Goal: Task Accomplishment & Management: Manage account settings

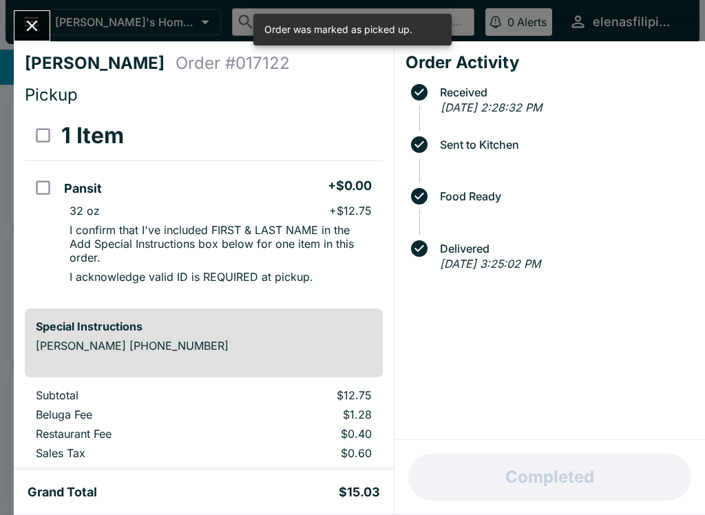
click at [18, 33] on button "Close" at bounding box center [31, 26] width 35 height 30
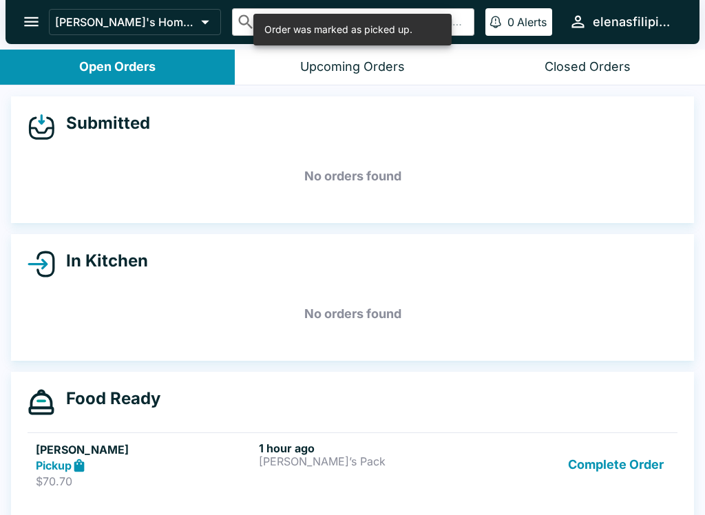
click at [134, 480] on p "$70.70" at bounding box center [144, 481] width 217 height 14
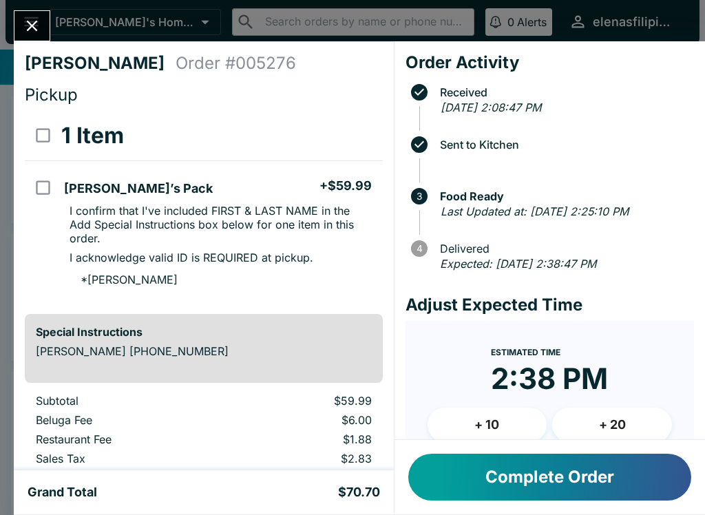
scroll to position [72, 0]
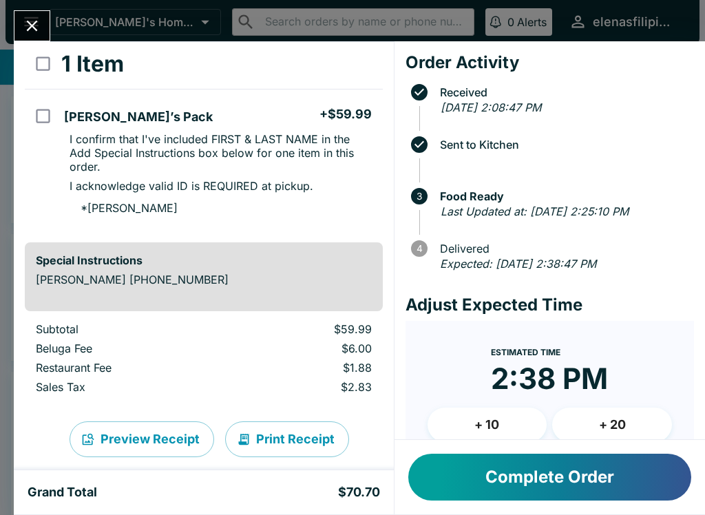
click at [476, 466] on button "Complete Order" at bounding box center [549, 476] width 283 height 47
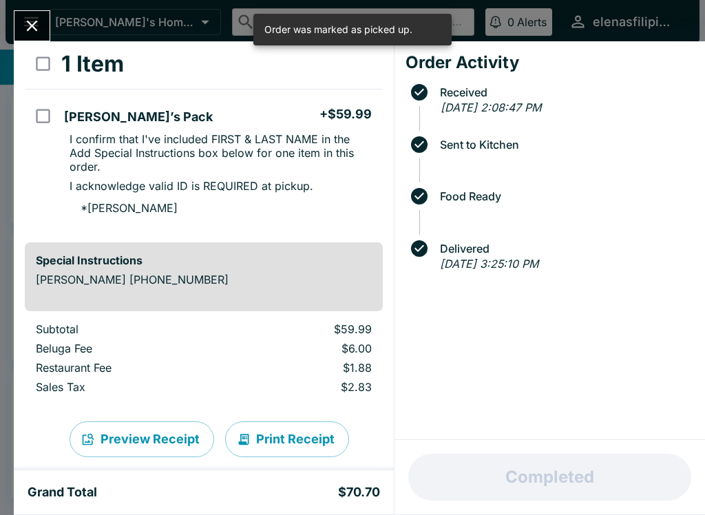
click at [19, 30] on button "Close" at bounding box center [31, 26] width 35 height 30
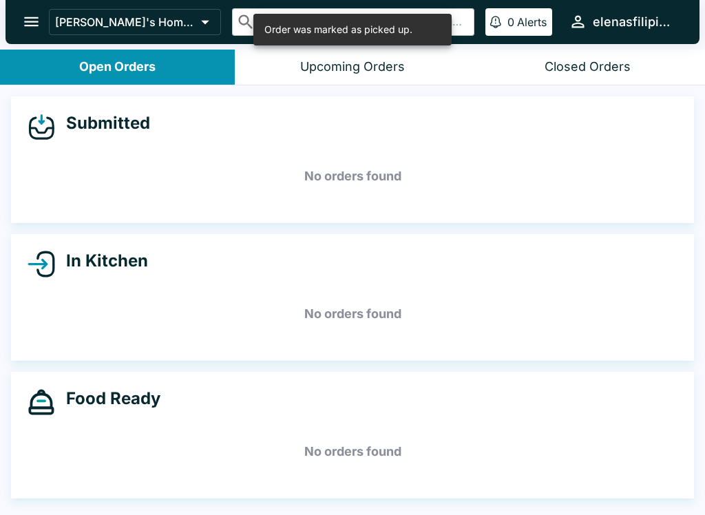
click at [31, 32] on button "open drawer" at bounding box center [31, 21] width 35 height 35
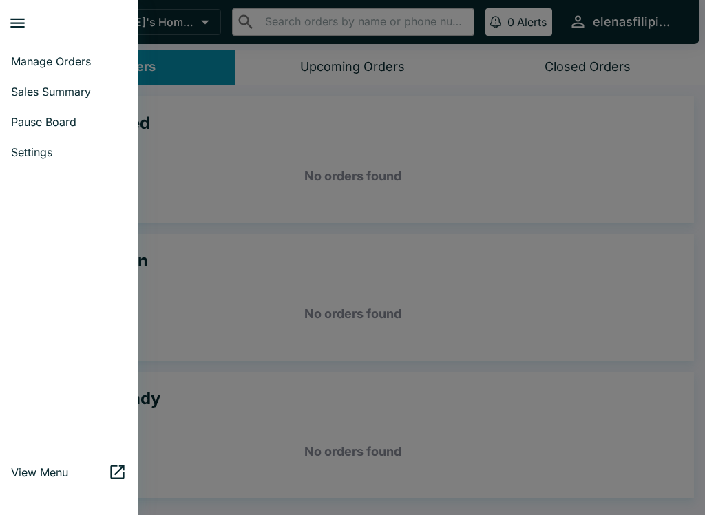
click at [25, 95] on span "Sales Summary" at bounding box center [69, 92] width 116 height 14
select select "03:00"
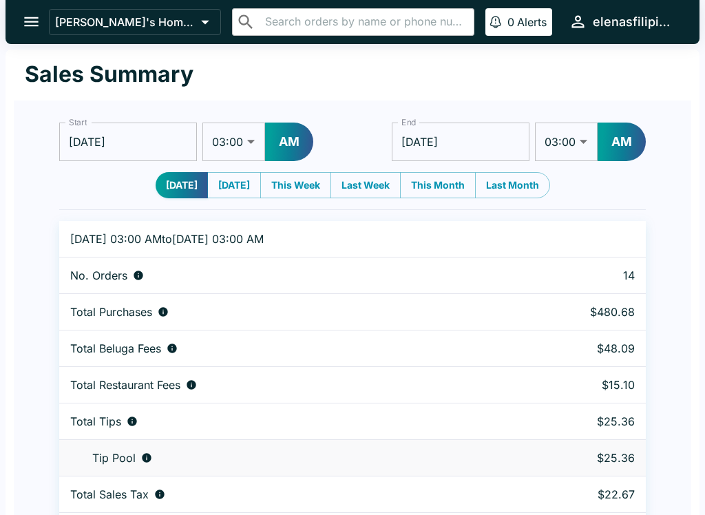
click at [22, 9] on button "open drawer" at bounding box center [31, 21] width 35 height 35
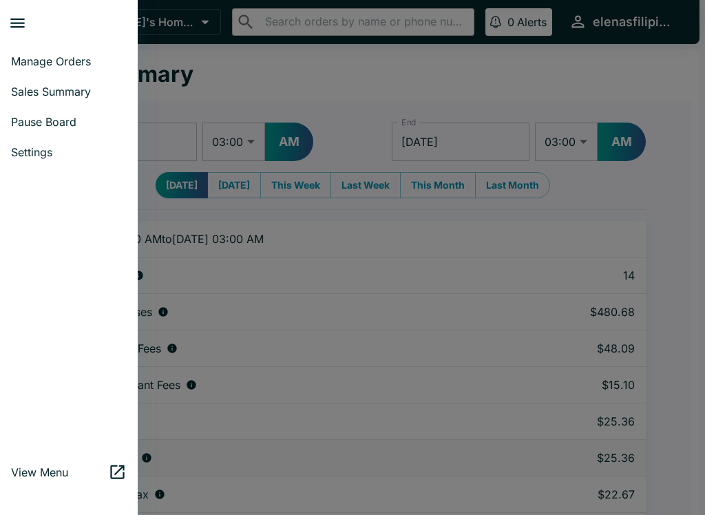
click at [29, 94] on span "Sales Summary" at bounding box center [69, 92] width 116 height 14
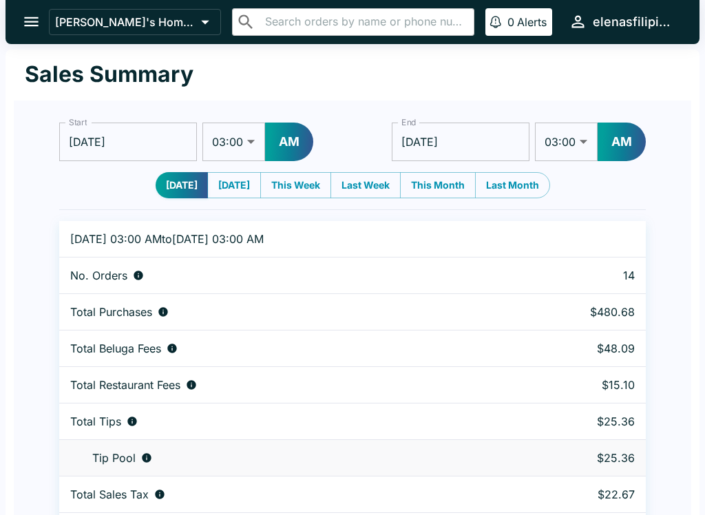
click at [28, 10] on button "open drawer" at bounding box center [31, 21] width 35 height 35
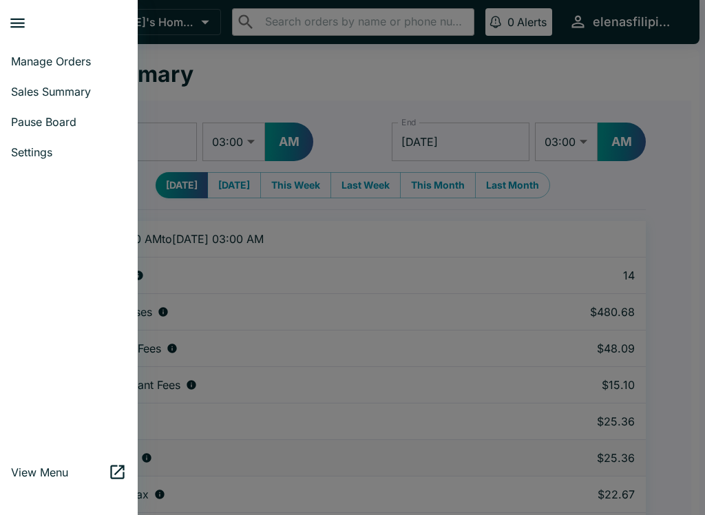
click at [30, 56] on span "Manage Orders" at bounding box center [69, 61] width 116 height 14
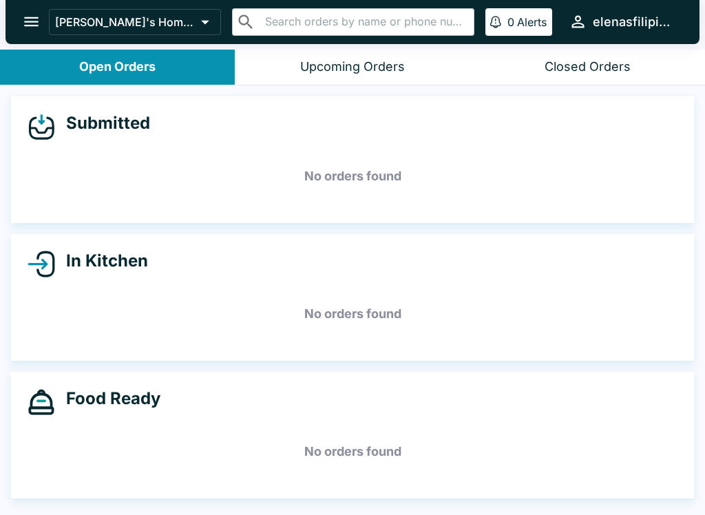
click at [36, 17] on icon "open drawer" at bounding box center [31, 21] width 19 height 19
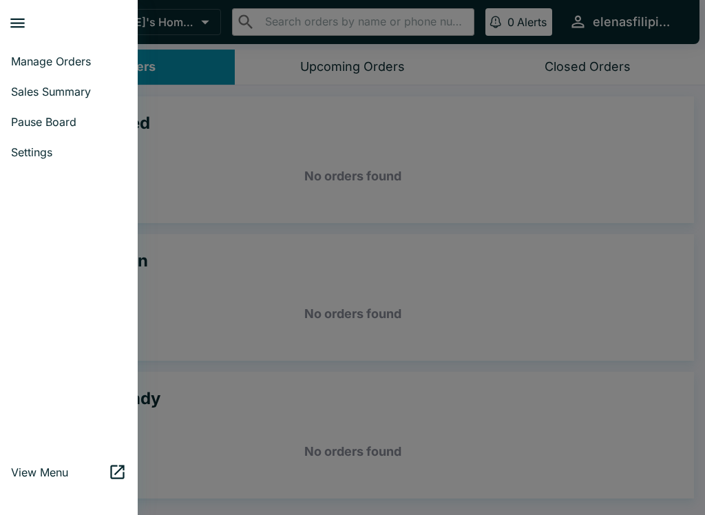
click at [78, 87] on span "Sales Summary" at bounding box center [69, 92] width 116 height 14
select select "03:00"
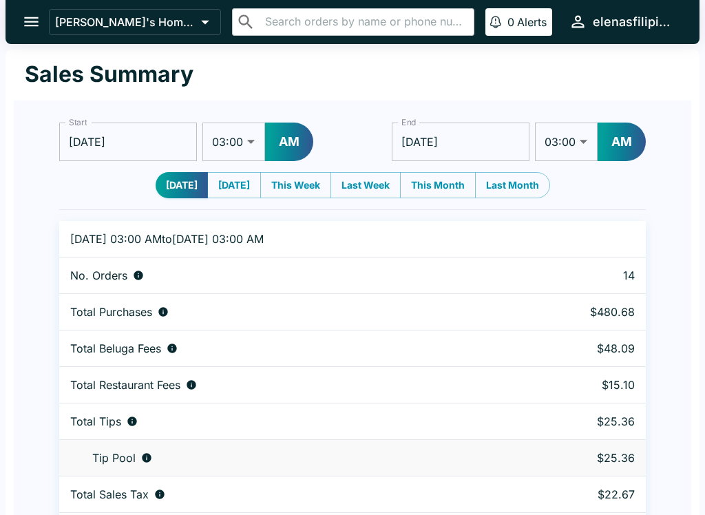
click at [35, 30] on icon "open drawer" at bounding box center [31, 21] width 19 height 19
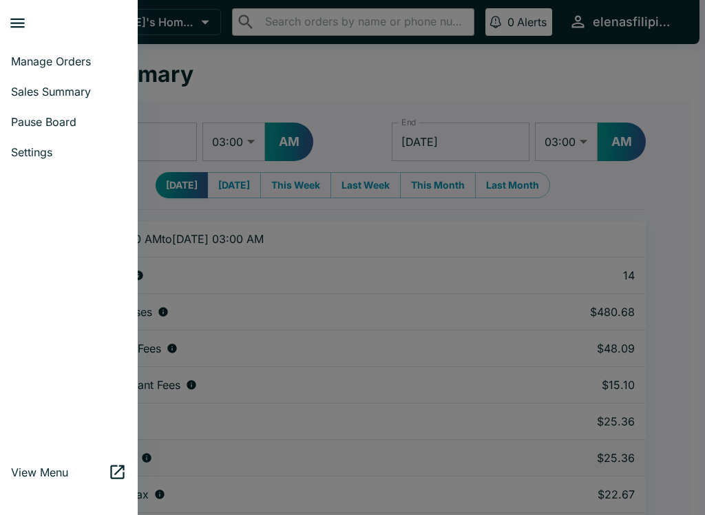
click at [70, 125] on span "Pause Board" at bounding box center [69, 122] width 116 height 14
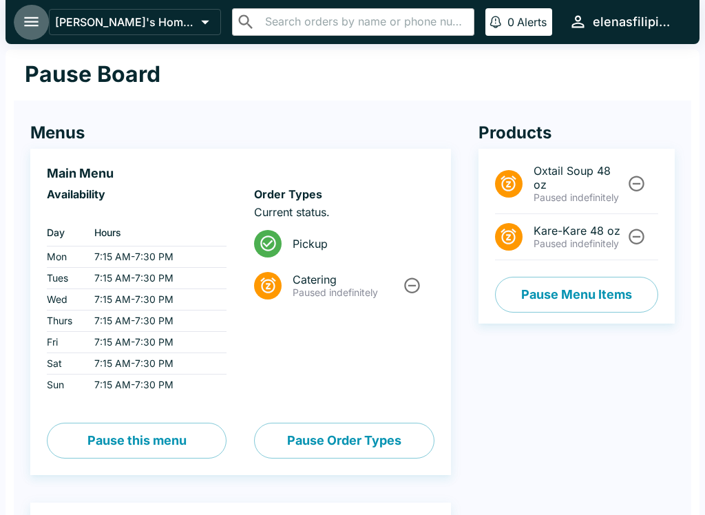
click at [36, 23] on icon "open drawer" at bounding box center [31, 21] width 19 height 19
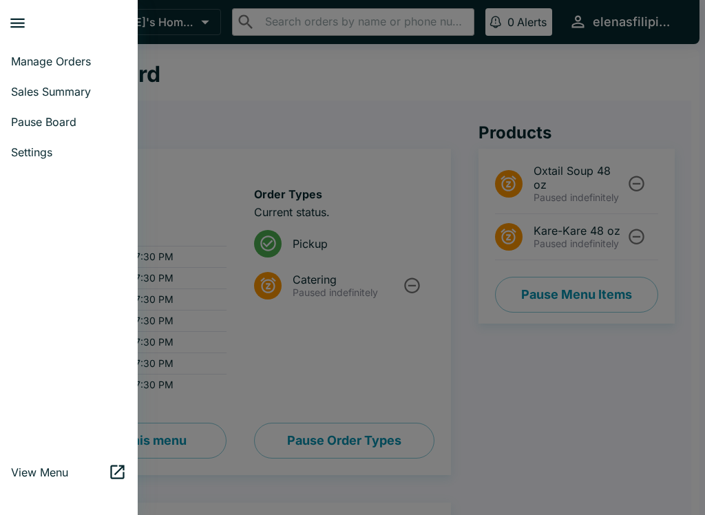
click at [80, 58] on span "Manage Orders" at bounding box center [69, 61] width 116 height 14
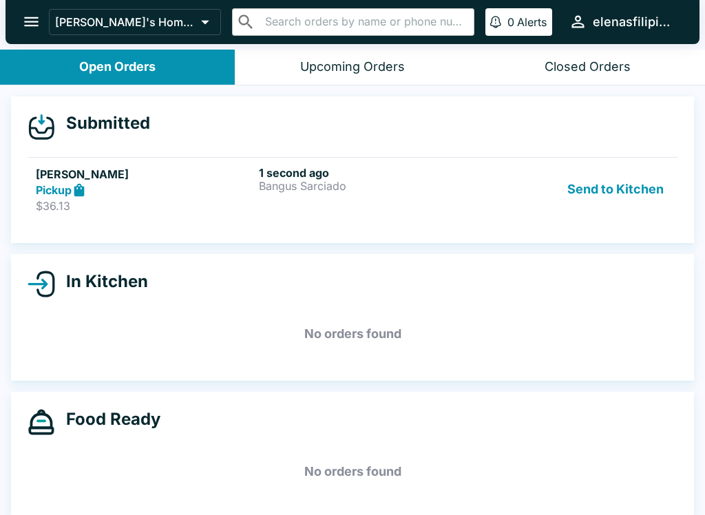
click at [392, 180] on p "Bangus Sarciado" at bounding box center [367, 186] width 217 height 12
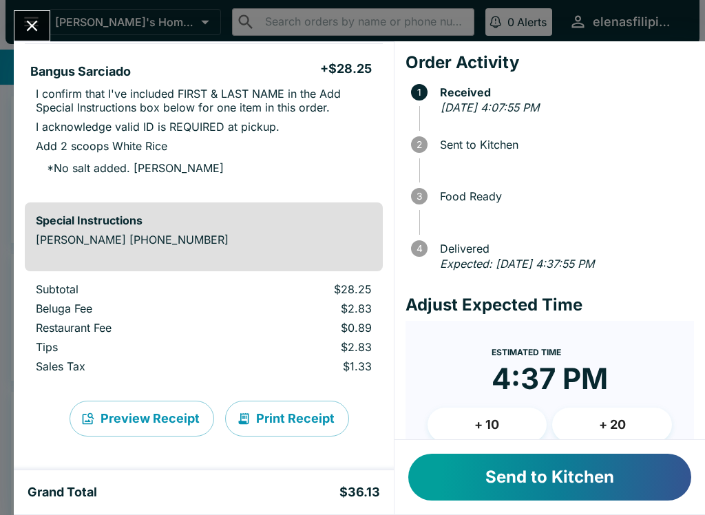
scroll to position [117, 0]
click at [567, 484] on button "Send to Kitchen" at bounding box center [549, 476] width 283 height 47
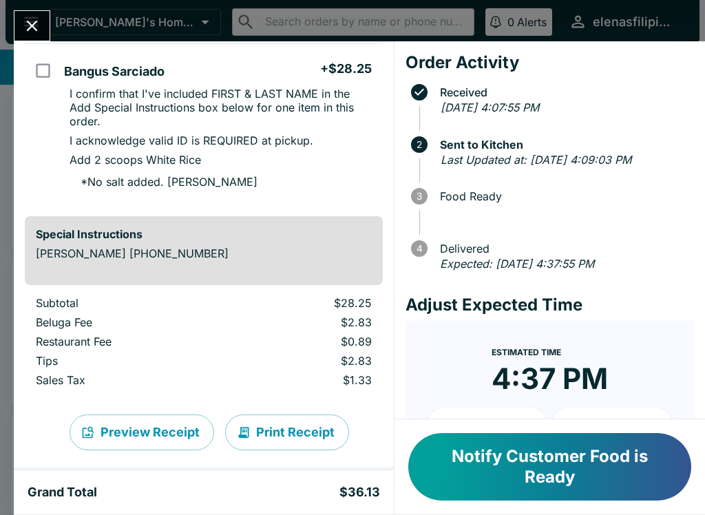
click at [535, 472] on button "Notify Customer Food is Ready" at bounding box center [549, 466] width 283 height 67
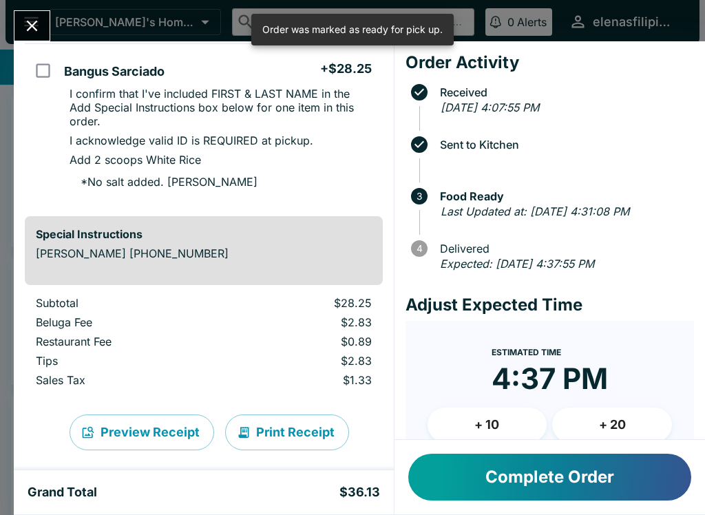
click at [536, 475] on button "Complete Order" at bounding box center [549, 476] width 283 height 47
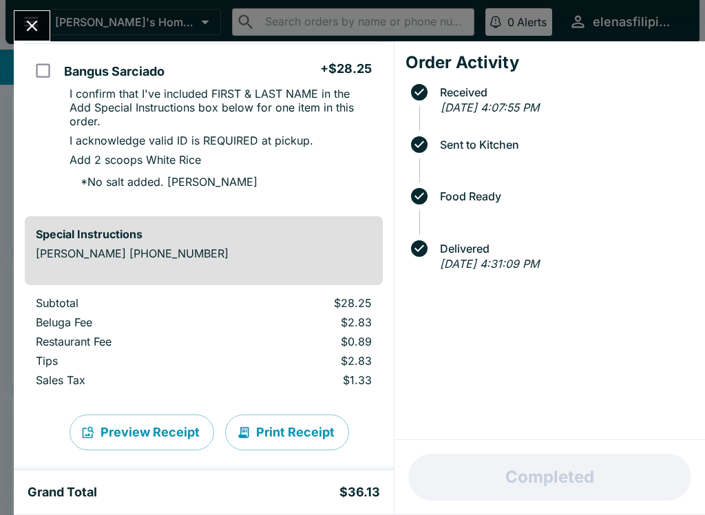
click at [34, 24] on icon "Close" at bounding box center [32, 26] width 11 height 11
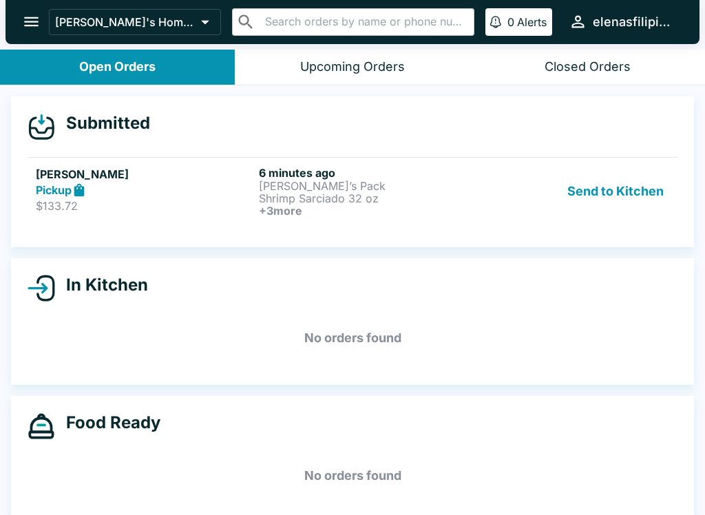
click at [289, 187] on p "[PERSON_NAME]’s Pack" at bounding box center [367, 186] width 217 height 12
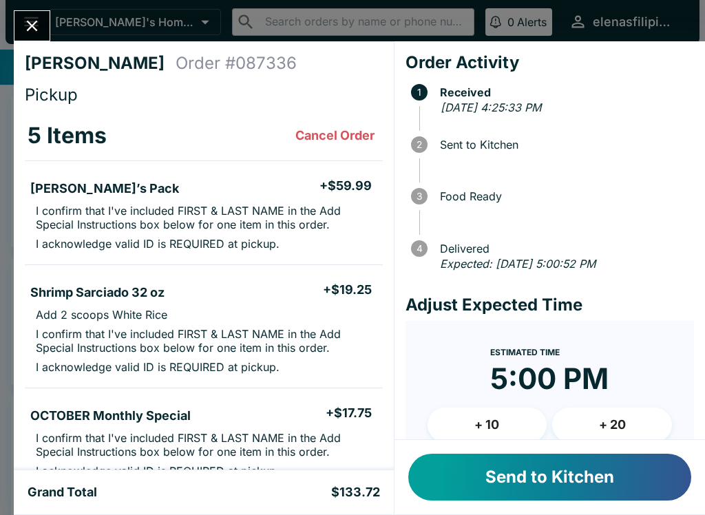
click at [544, 484] on button "Send to Kitchen" at bounding box center [549, 476] width 283 height 47
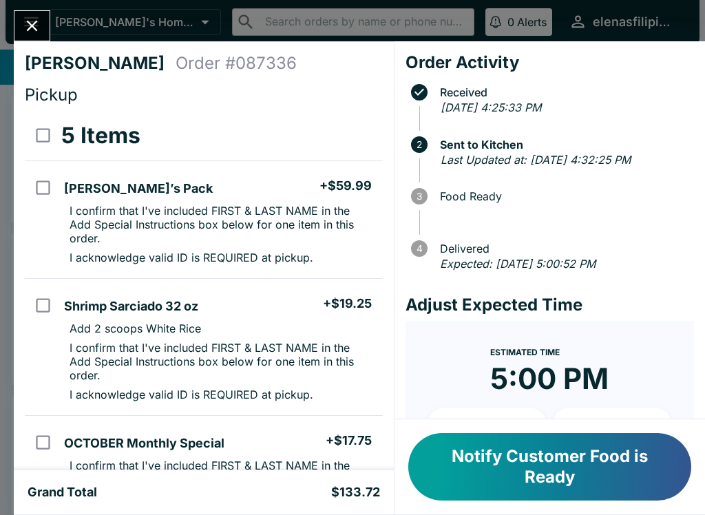
click at [555, 461] on button "Notify Customer Food is Ready" at bounding box center [549, 466] width 283 height 67
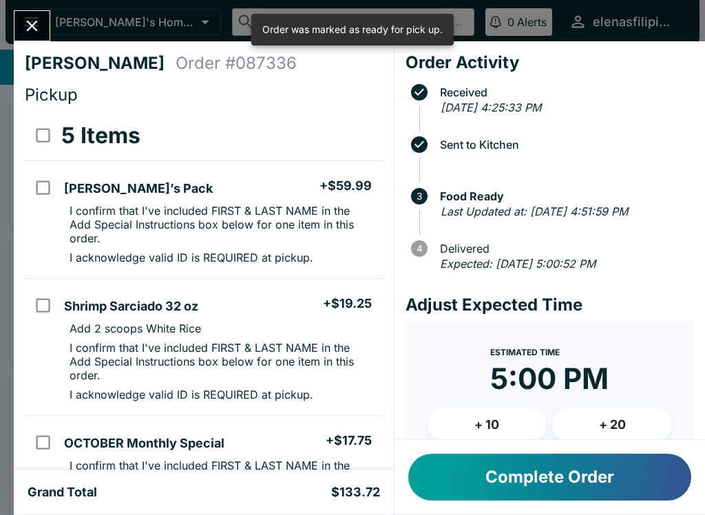
click at [554, 490] on button "Complete Order" at bounding box center [549, 476] width 283 height 47
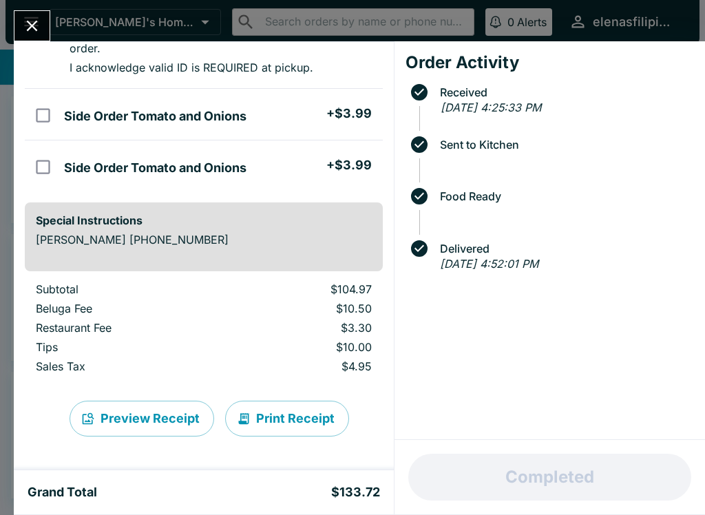
scroll to position [445, 0]
click at [30, 15] on button "Close" at bounding box center [31, 26] width 35 height 30
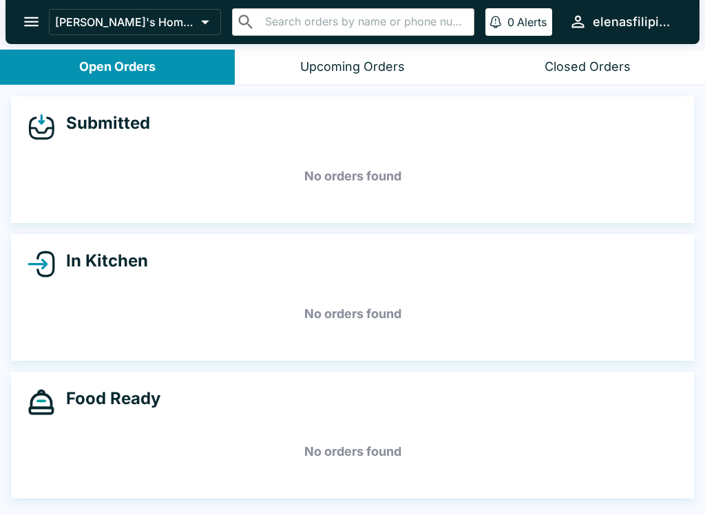
click at [36, 28] on icon "open drawer" at bounding box center [31, 21] width 19 height 19
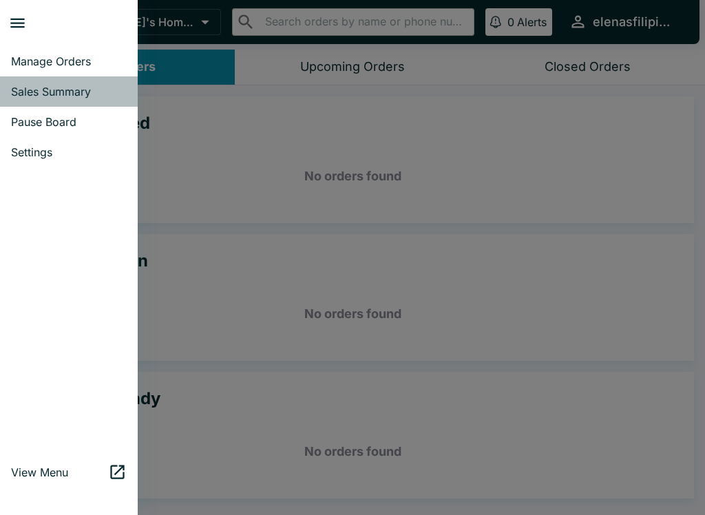
click at [61, 91] on span "Sales Summary" at bounding box center [69, 92] width 116 height 14
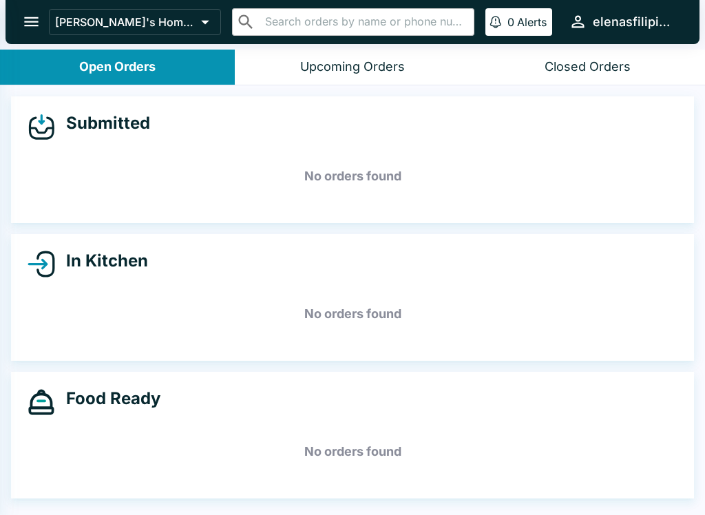
select select "03:00"
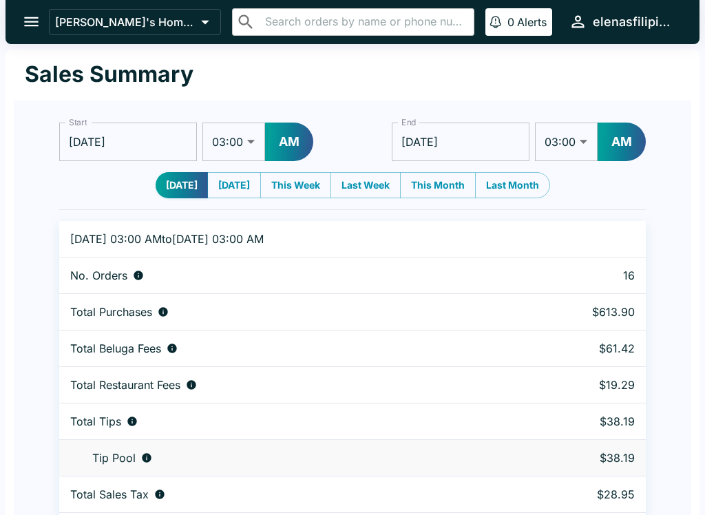
click at [36, 21] on icon "open drawer" at bounding box center [31, 21] width 19 height 19
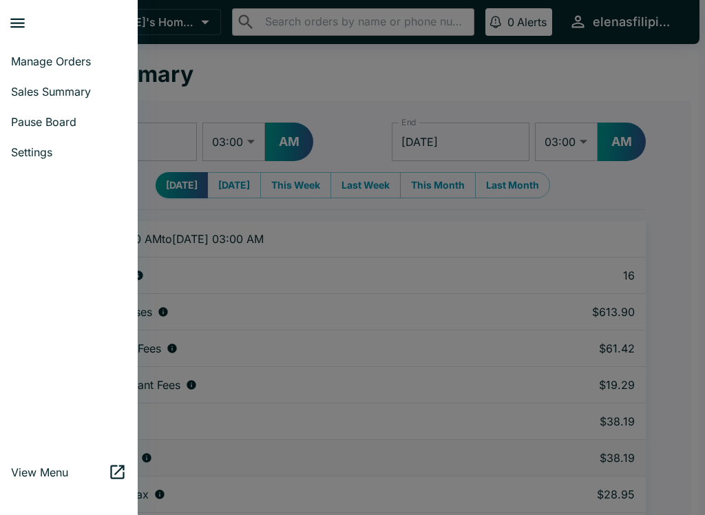
click at [70, 69] on link "Manage Orders" at bounding box center [69, 61] width 138 height 30
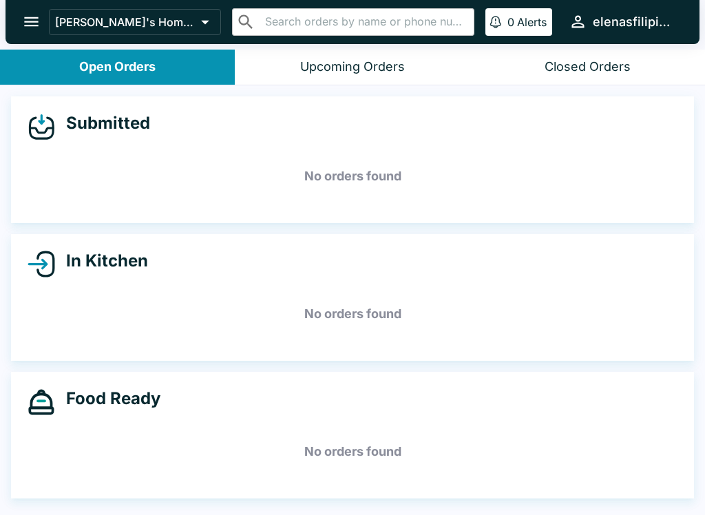
click at [583, 65] on div "Closed Orders" at bounding box center [587, 67] width 86 height 16
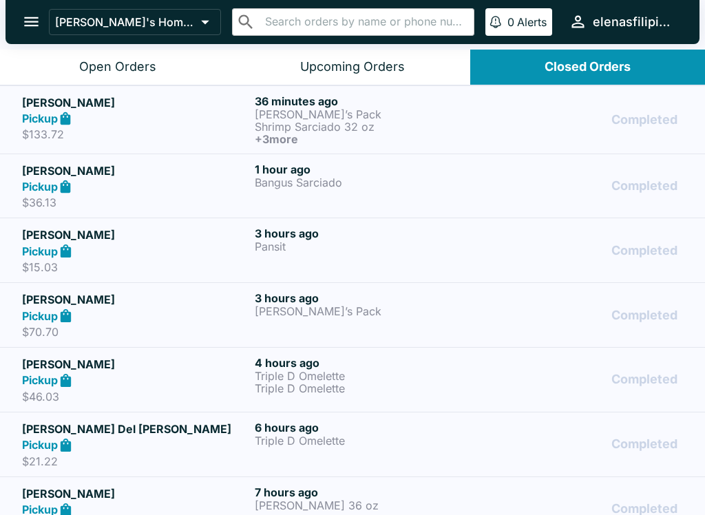
click at [74, 179] on icon at bounding box center [66, 187] width 16 height 16
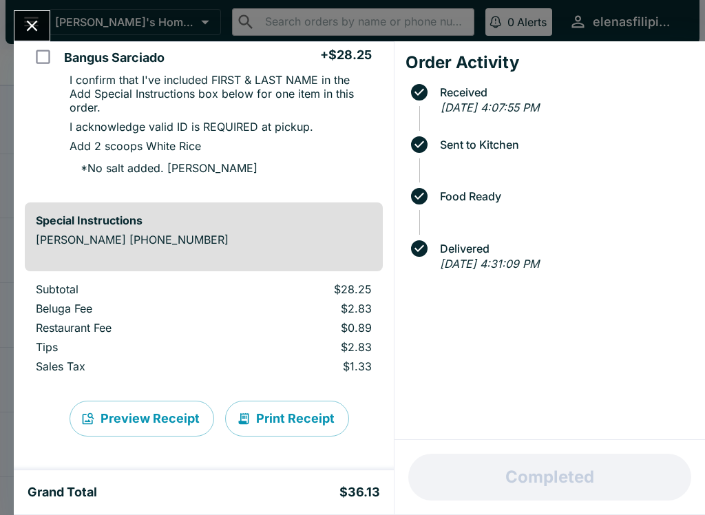
scroll to position [131, 0]
click at [28, 29] on icon "Close" at bounding box center [32, 26] width 19 height 19
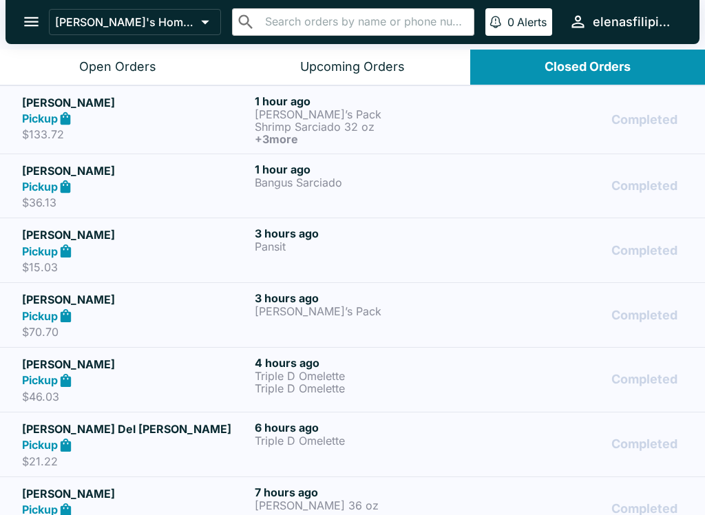
click at [109, 57] on button "Open Orders" at bounding box center [117, 67] width 235 height 35
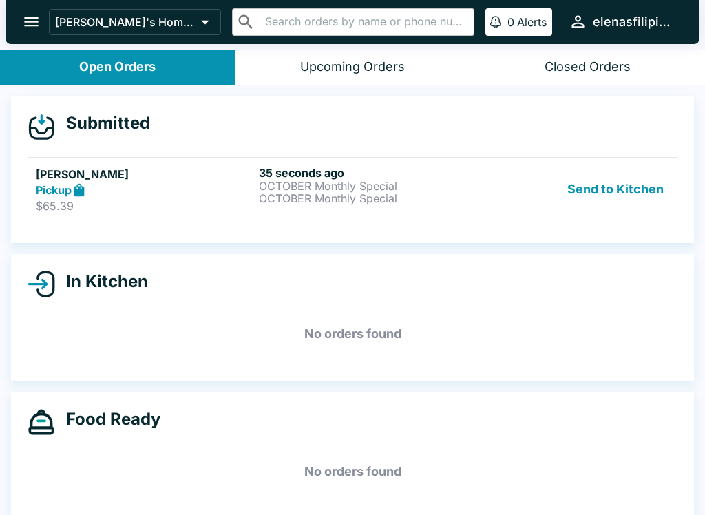
click at [268, 195] on p "OCTOBER Monthly Special" at bounding box center [367, 198] width 217 height 12
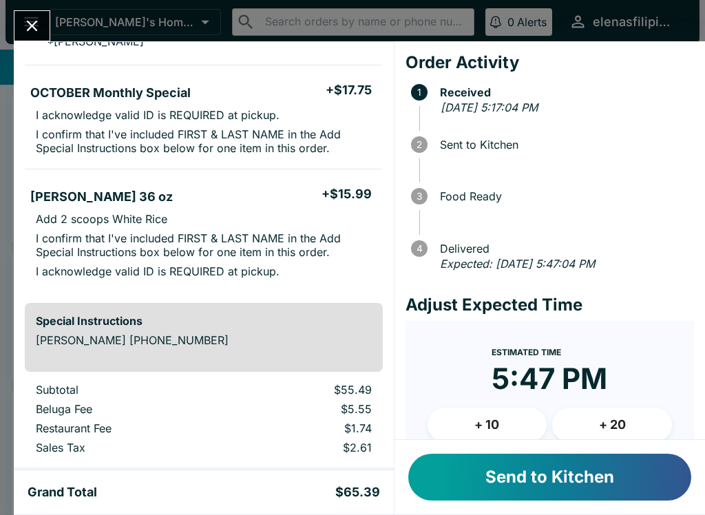
scroll to position [244, 0]
click at [553, 478] on button "Send to Kitchen" at bounding box center [549, 476] width 283 height 47
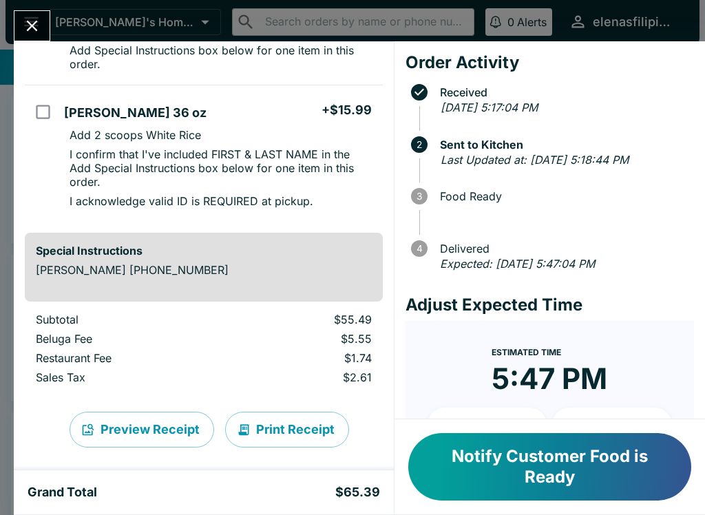
scroll to position [353, 0]
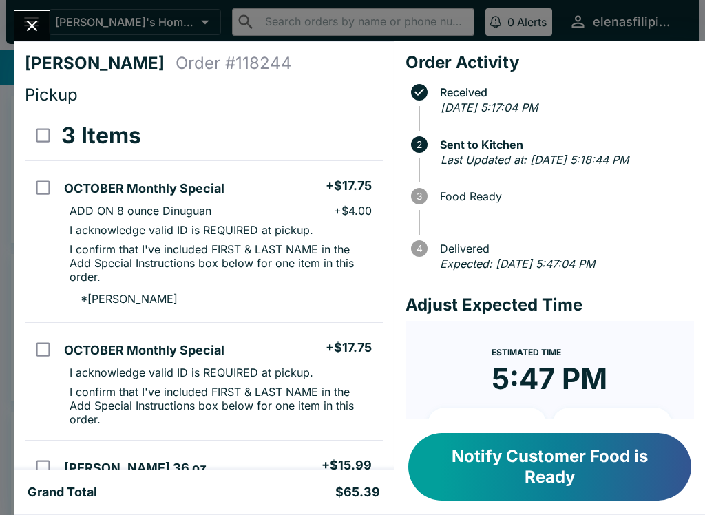
click at [248, 486] on div "Grand Total $65.39" at bounding box center [204, 492] width 352 height 17
click at [544, 473] on button "Notify Customer Food is Ready" at bounding box center [549, 466] width 283 height 67
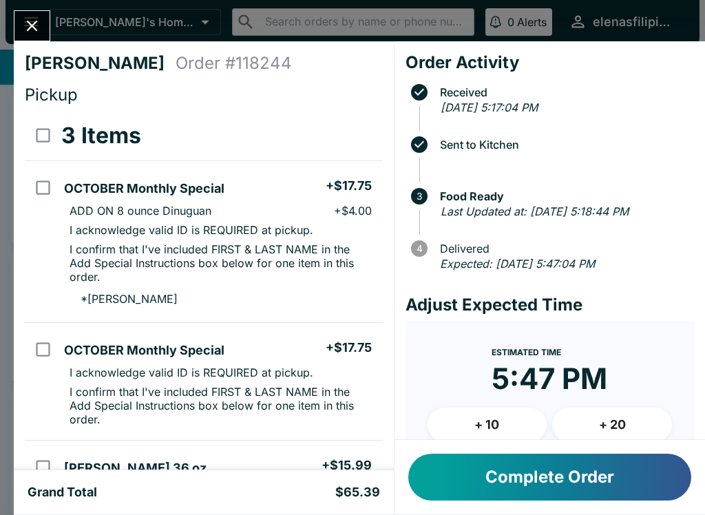
click at [544, 473] on button "Complete Order" at bounding box center [549, 476] width 283 height 47
click at [41, 14] on button "Close" at bounding box center [31, 26] width 35 height 30
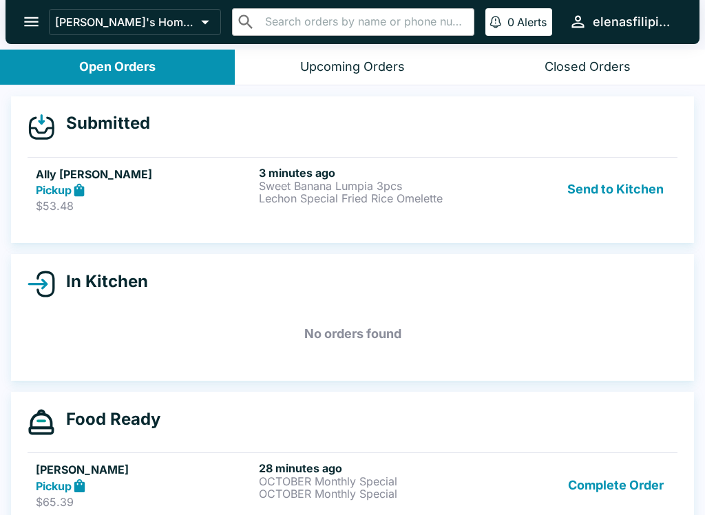
click at [358, 202] on p "Lechon Special Fried Rice Omelette" at bounding box center [367, 198] width 217 height 12
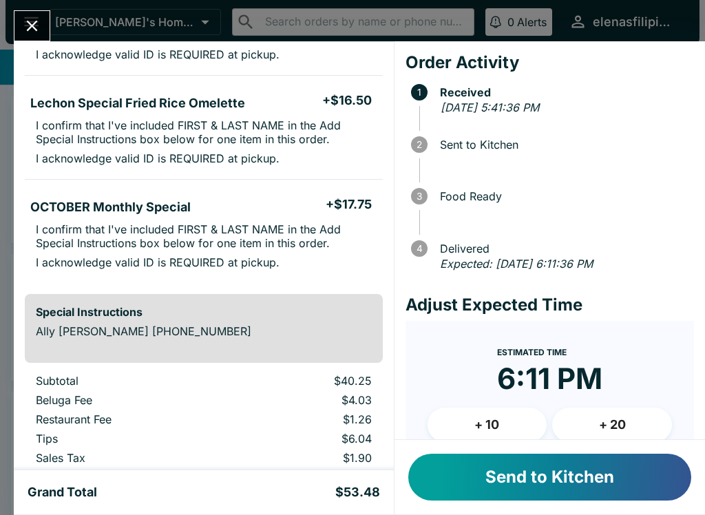
scroll to position [197, 0]
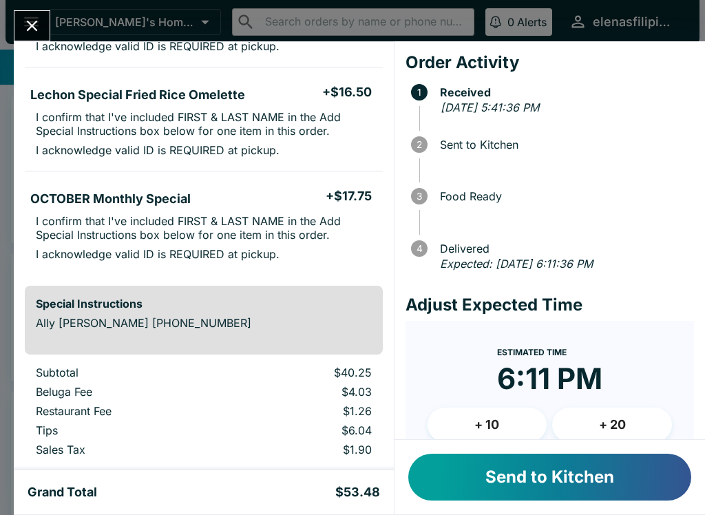
click at [558, 484] on button "Send to Kitchen" at bounding box center [549, 476] width 283 height 47
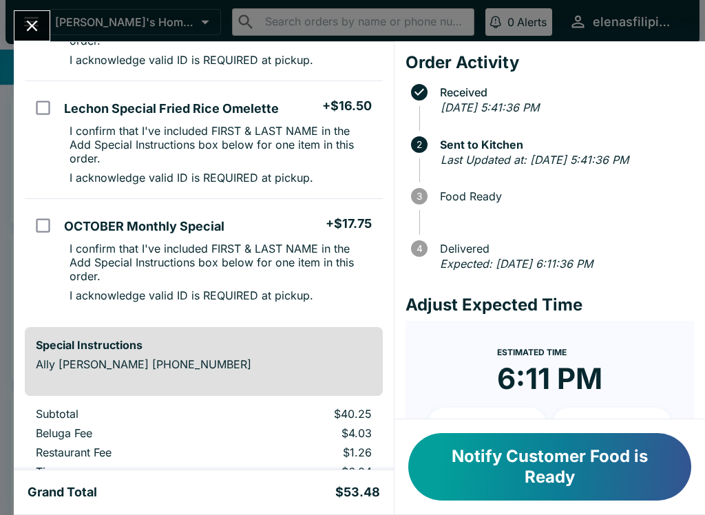
click at [175, 121] on li "I confirm that I've included FIRST & LAST NAME in the Add Special Instructions …" at bounding box center [219, 144] width 323 height 47
checkbox input "true"
click at [35, 22] on icon "Close" at bounding box center [32, 26] width 11 height 11
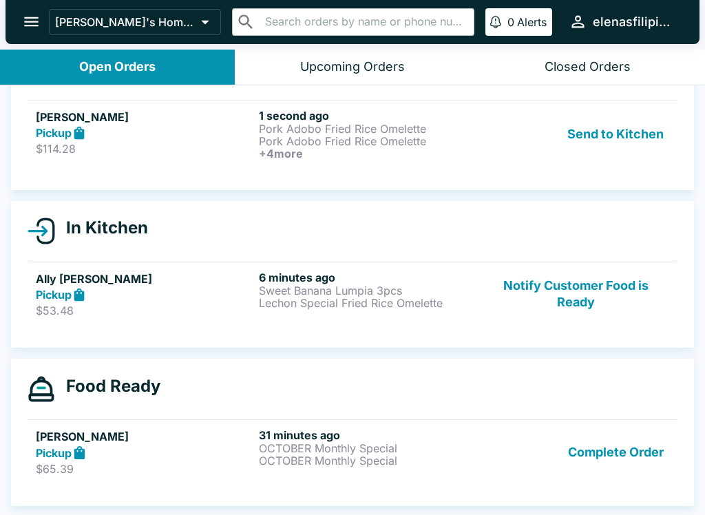
scroll to position [57, 0]
click at [304, 141] on p "Pork Adobo Fried Rice Omelette" at bounding box center [367, 141] width 217 height 12
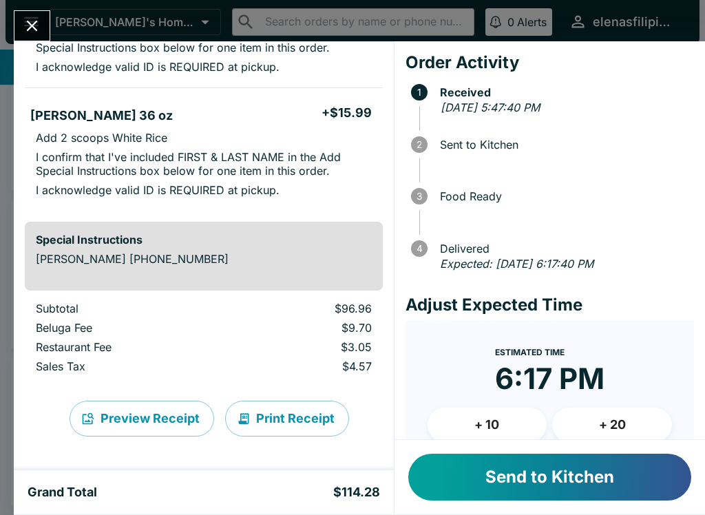
scroll to position [650, 0]
click at [600, 481] on button "Send to Kitchen" at bounding box center [549, 476] width 283 height 47
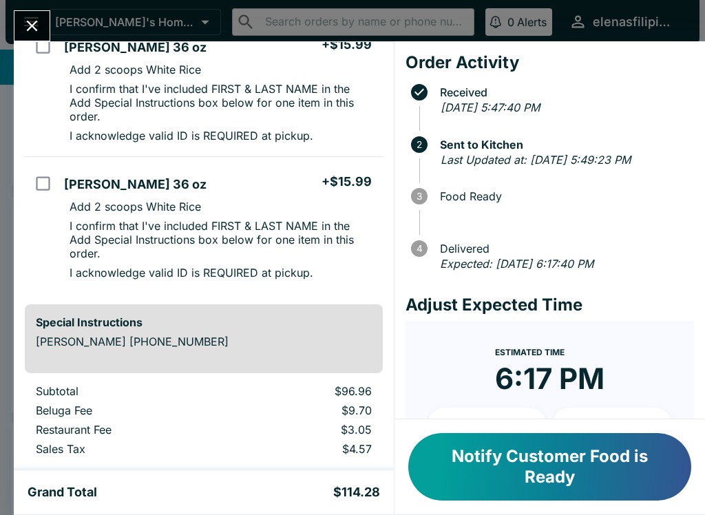
click at [41, 21] on icon "Close" at bounding box center [32, 26] width 19 height 19
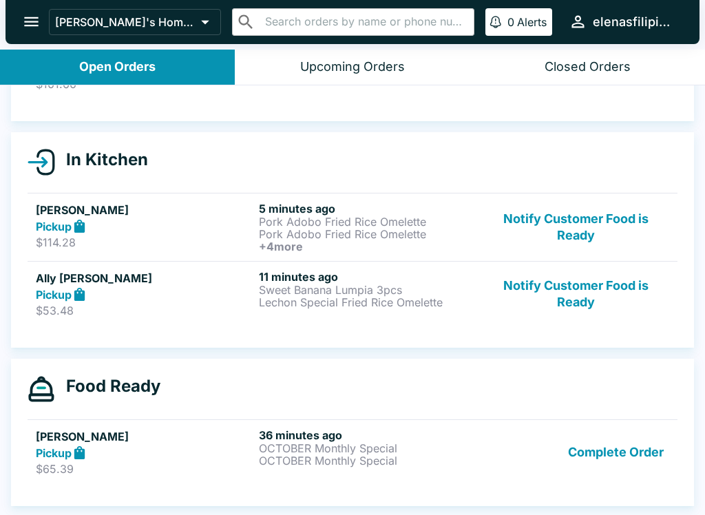
scroll to position [122, 0]
click at [626, 460] on button "Complete Order" at bounding box center [615, 451] width 107 height 47
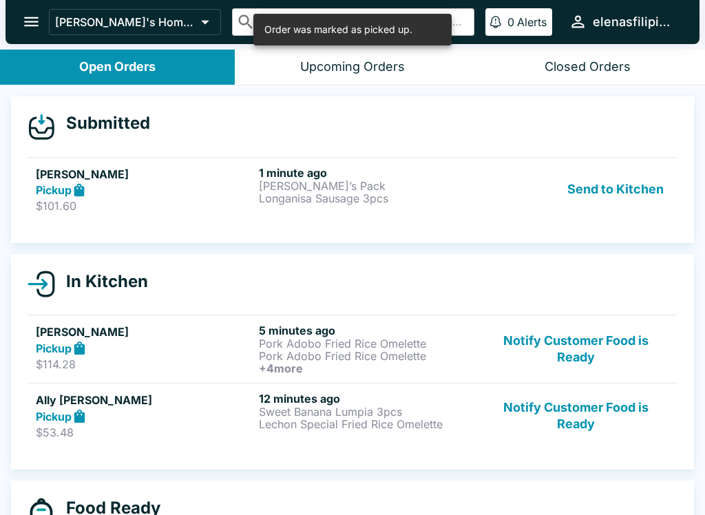
scroll to position [0, 0]
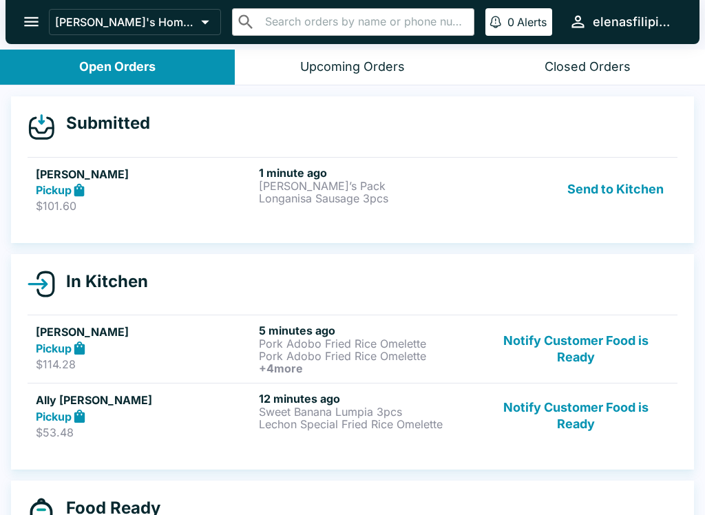
click at [385, 182] on p "[PERSON_NAME]’s Pack" at bounding box center [367, 186] width 217 height 12
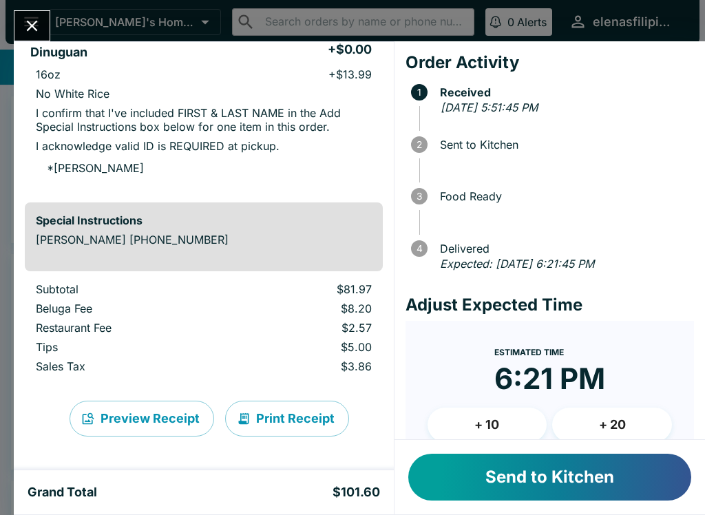
scroll to position [388, 0]
click at [506, 446] on div "Send to Kitchen" at bounding box center [549, 477] width 310 height 74
click at [529, 500] on button "Send to Kitchen" at bounding box center [549, 476] width 283 height 47
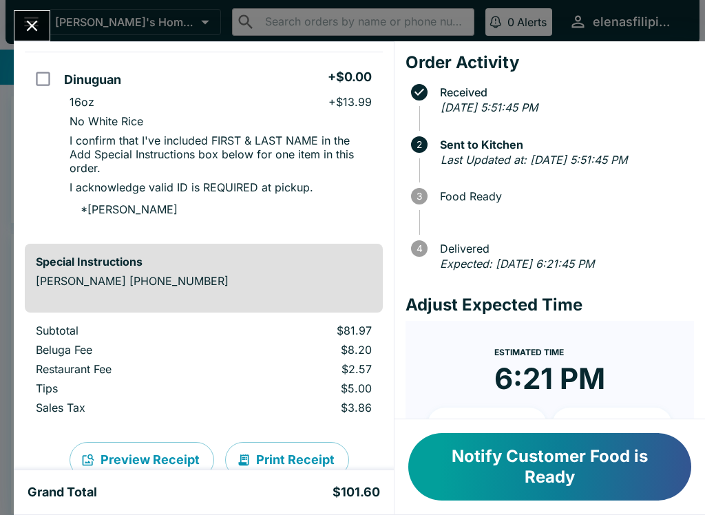
click at [531, 501] on div "Notify Customer Food is Ready" at bounding box center [549, 466] width 310 height 95
click at [524, 469] on button "Notify Customer Food is Ready" at bounding box center [549, 466] width 283 height 67
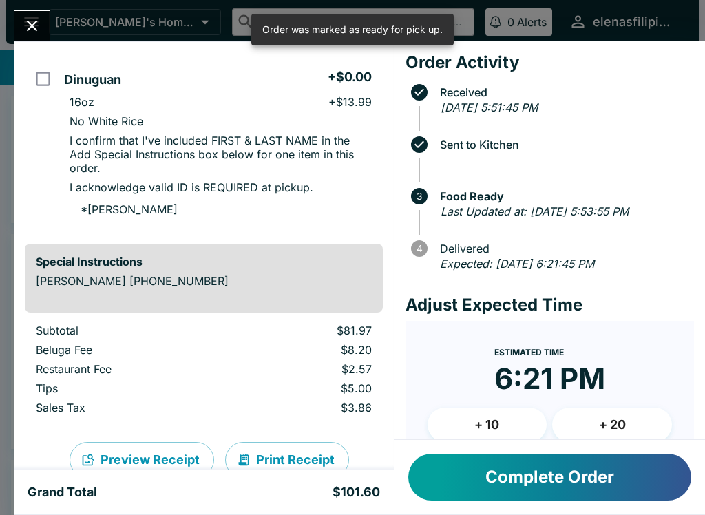
click at [31, 33] on icon "Close" at bounding box center [32, 26] width 19 height 19
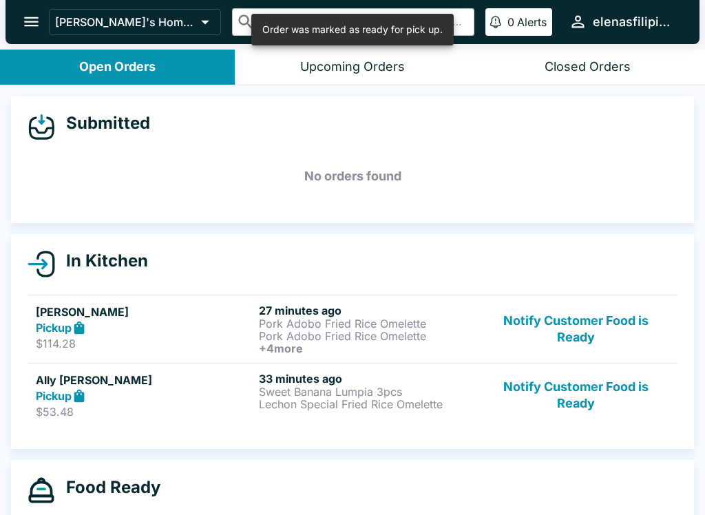
click at [556, 400] on button "Notify Customer Food is Ready" at bounding box center [575, 395] width 186 height 47
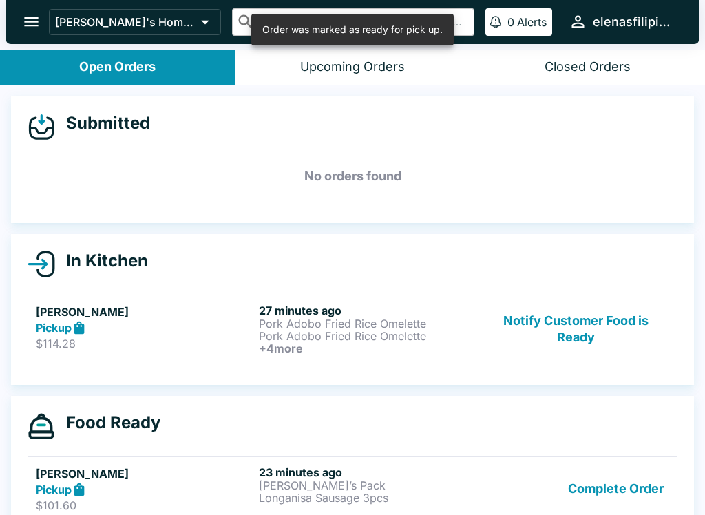
click at [532, 323] on button "Notify Customer Food is Ready" at bounding box center [575, 328] width 186 height 51
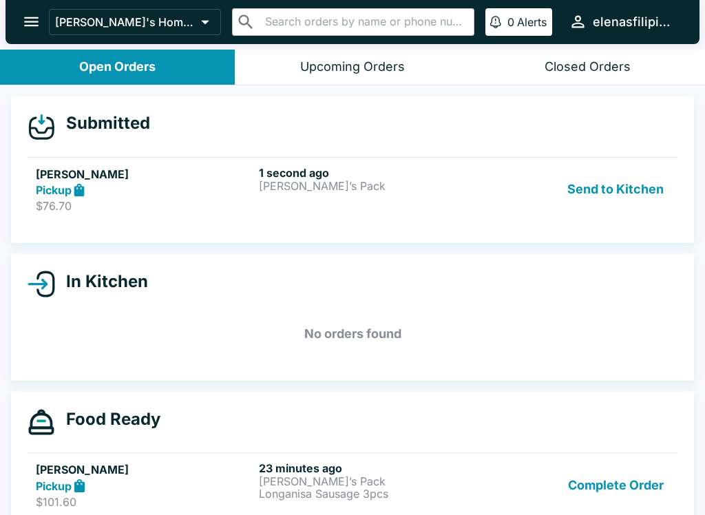
scroll to position [1, 0]
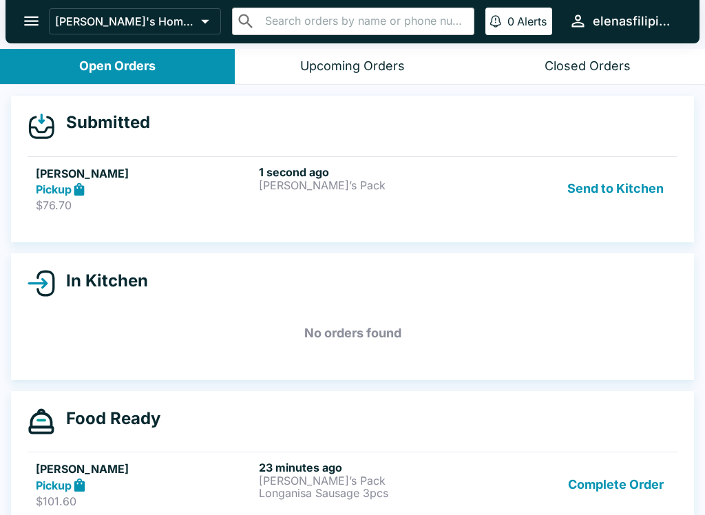
click at [43, 17] on button "open drawer" at bounding box center [31, 20] width 35 height 35
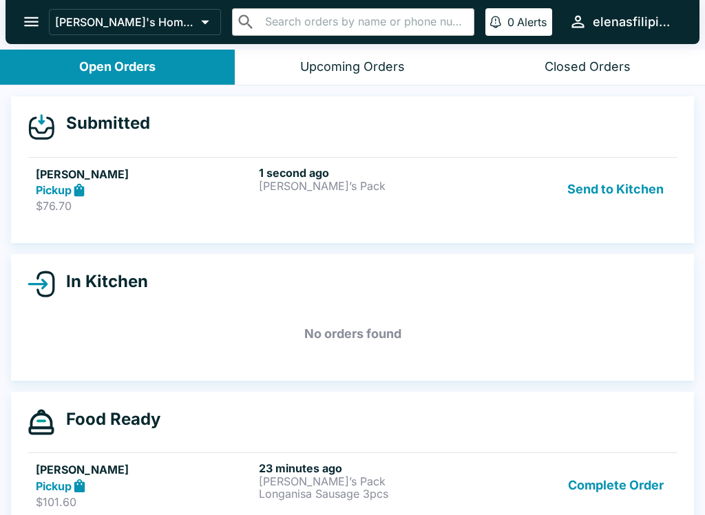
click at [32, 26] on icon "open drawer" at bounding box center [31, 22] width 14 height 10
click at [128, 64] on div "Open Orders" at bounding box center [117, 67] width 76 height 16
click at [307, 180] on p "[PERSON_NAME]’s Pack" at bounding box center [367, 186] width 217 height 12
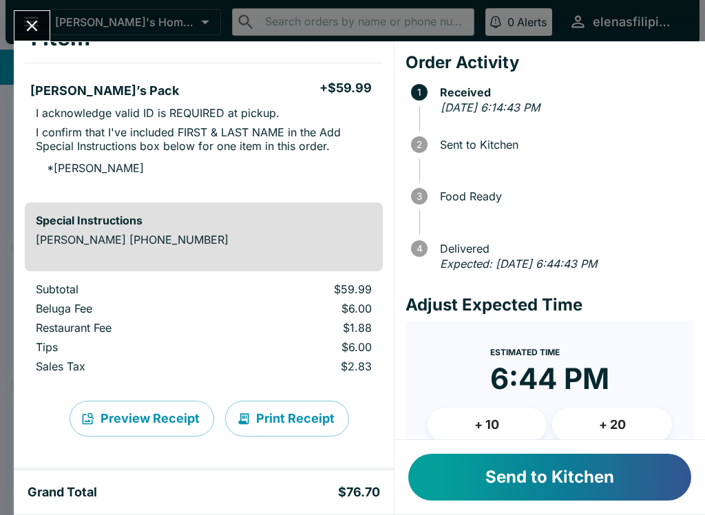
scroll to position [98, 0]
click at [550, 458] on button "Send to Kitchen" at bounding box center [549, 476] width 283 height 47
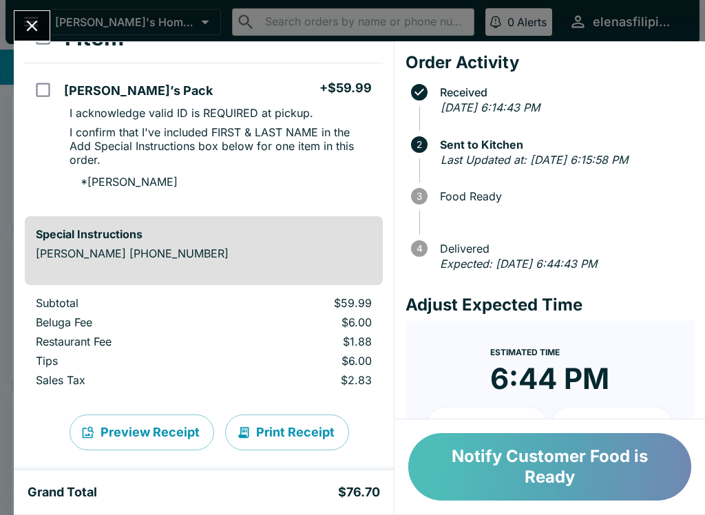
click at [508, 450] on button "Notify Customer Food is Ready" at bounding box center [549, 466] width 283 height 67
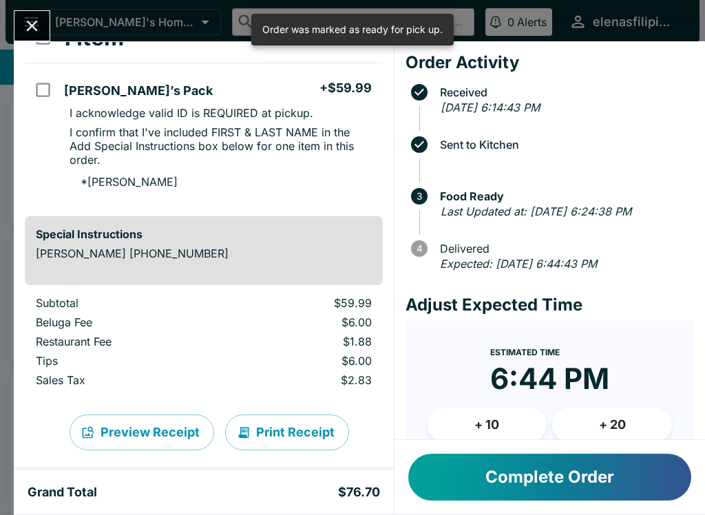
click at [34, 19] on icon "Close" at bounding box center [32, 26] width 19 height 19
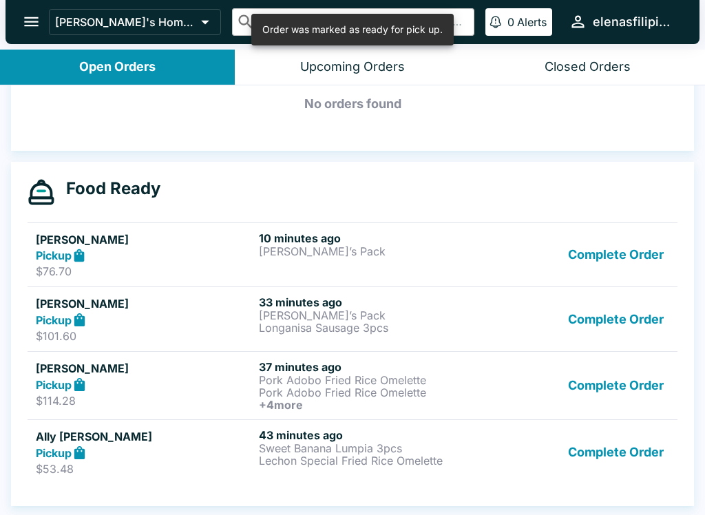
scroll to position [210, 0]
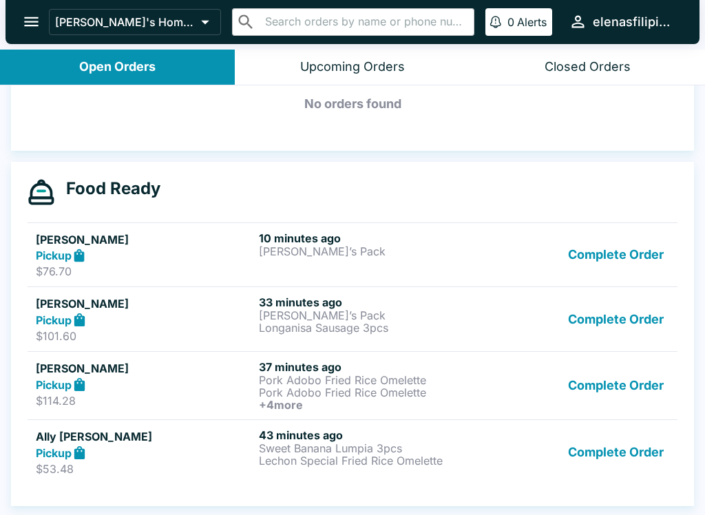
click at [595, 454] on button "Complete Order" at bounding box center [615, 451] width 107 height 47
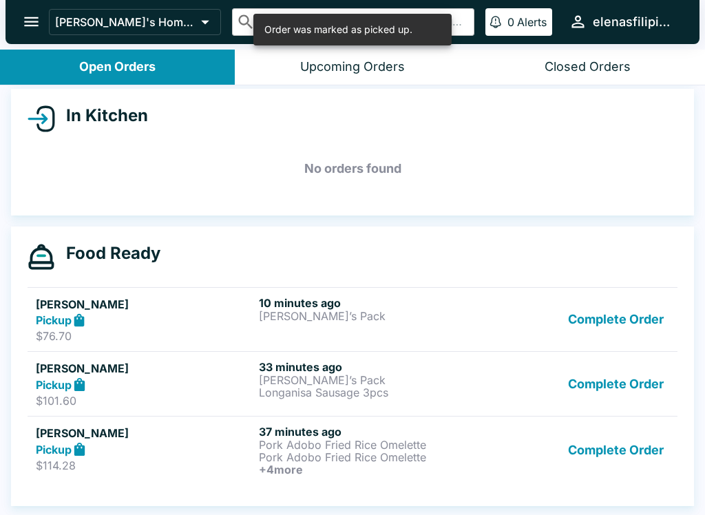
scroll to position [145, 0]
click at [632, 458] on button "Complete Order" at bounding box center [615, 450] width 107 height 51
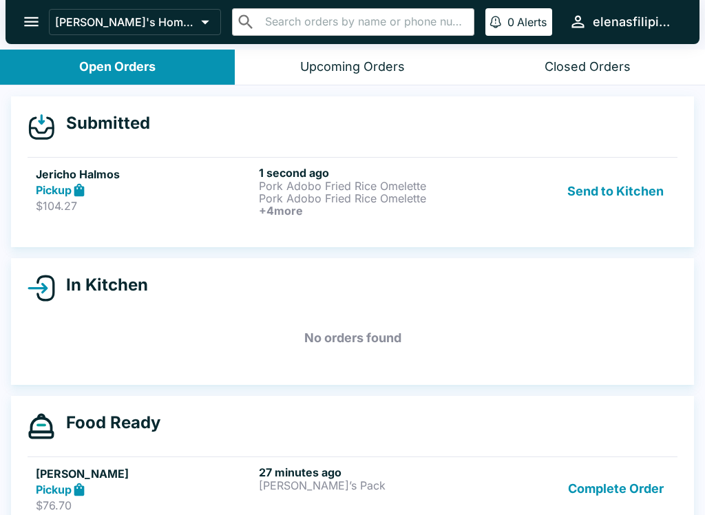
scroll to position [0, 0]
click at [328, 182] on p "Pork Adobo Fried Rice Omelette" at bounding box center [367, 186] width 217 height 12
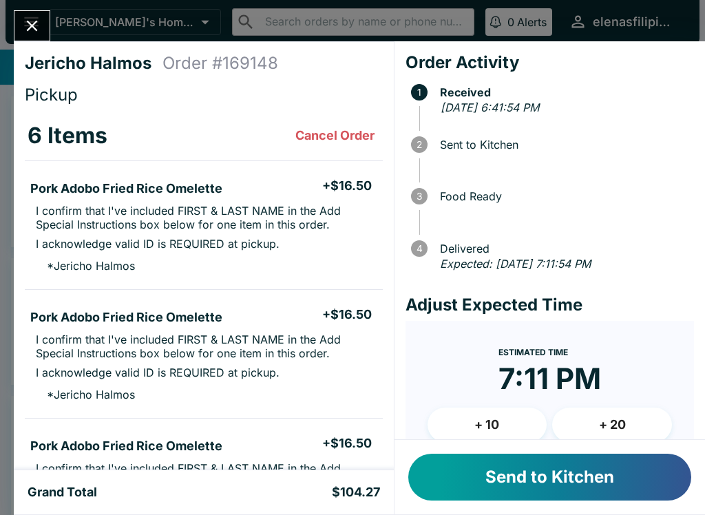
click at [535, 476] on button "Send to Kitchen" at bounding box center [549, 476] width 283 height 47
